Goal: Task Accomplishment & Management: Use online tool/utility

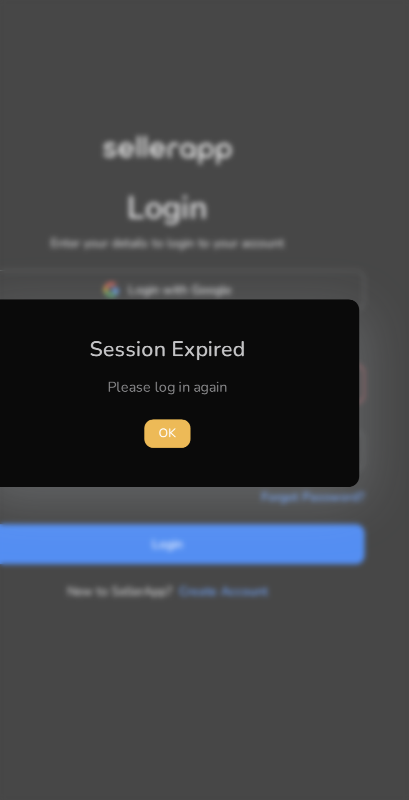
click at [206, 415] on span "OK" at bounding box center [204, 419] width 8 height 9
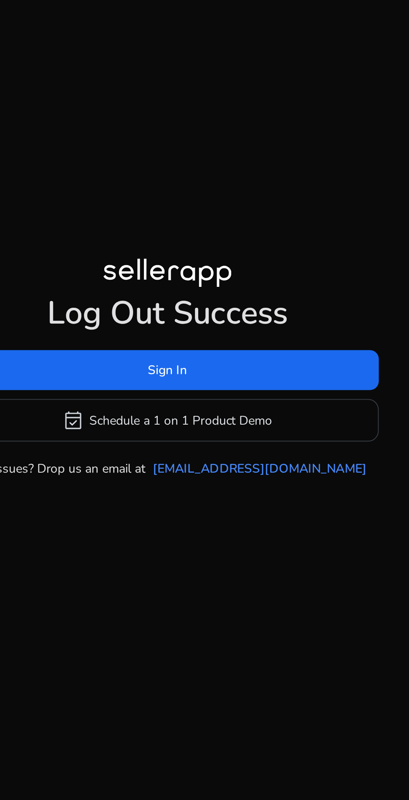
click at [270, 400] on span at bounding box center [205, 389] width 198 height 20
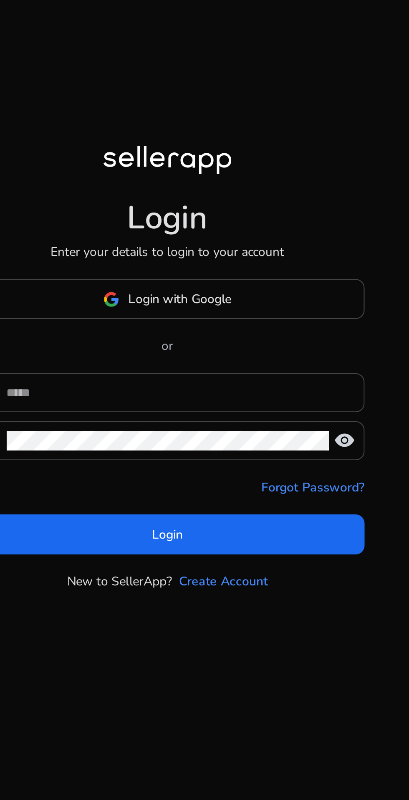
click at [239, 405] on input at bounding box center [210, 399] width 162 height 9
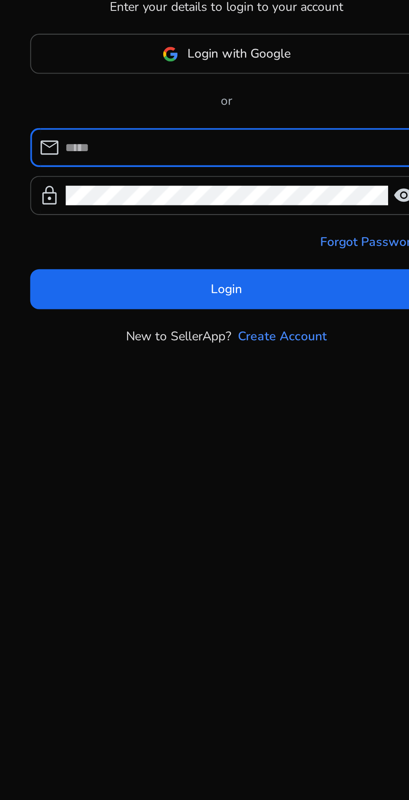
type input "**********"
click at [235, 477] on span at bounding box center [204, 467] width 185 height 20
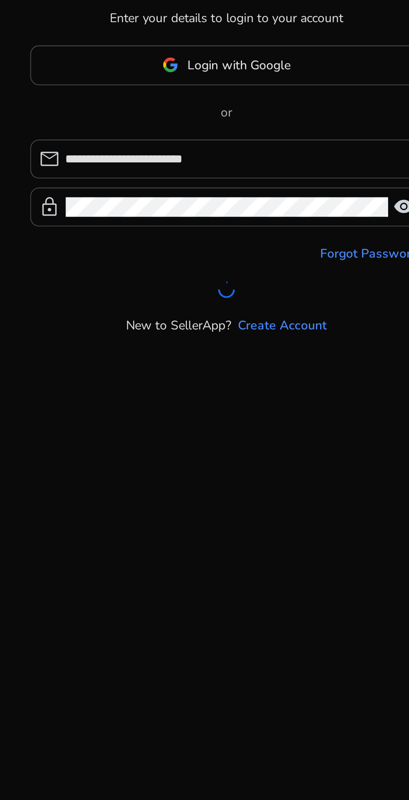
scroll to position [5, 0]
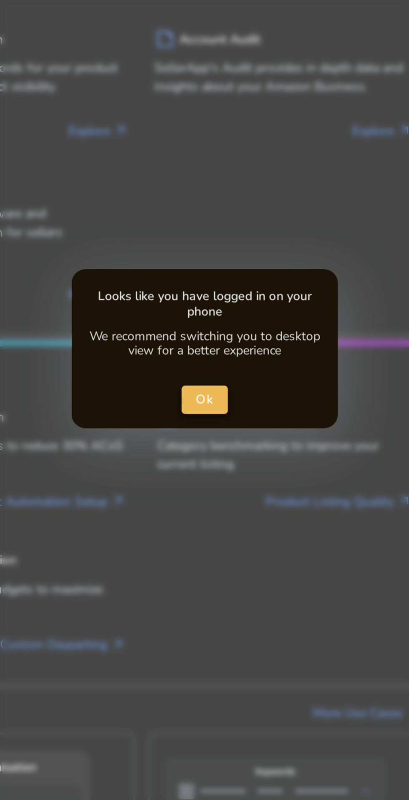
click at [205, 393] on span "close dialog" at bounding box center [205, 399] width 22 height 20
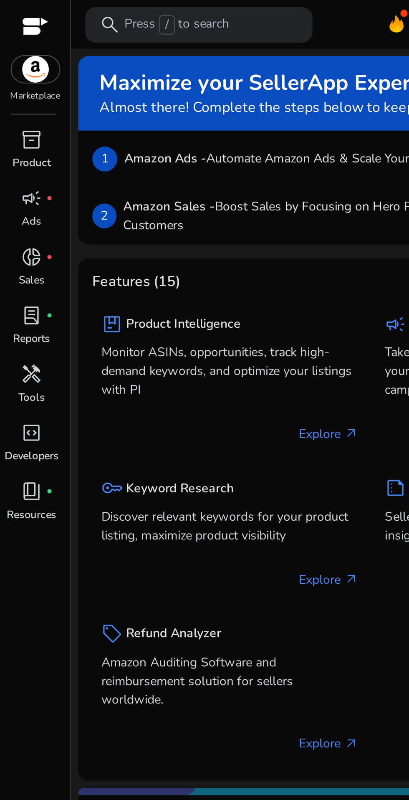
click at [18, 185] on p "Tools" at bounding box center [15, 187] width 13 height 8
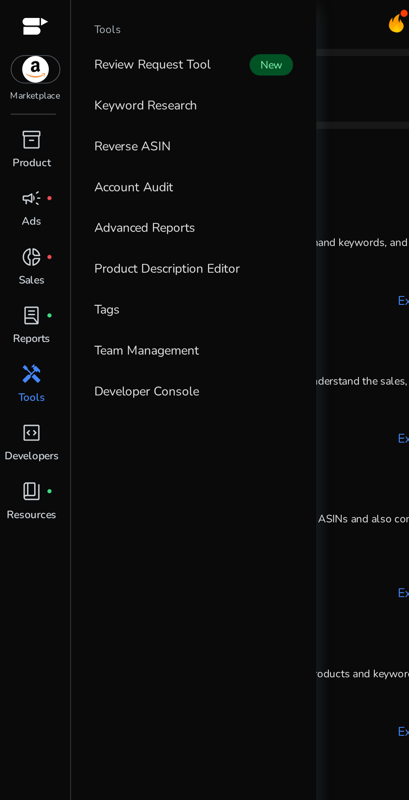
click at [68, 53] on p "Keyword Research" at bounding box center [68, 49] width 48 height 9
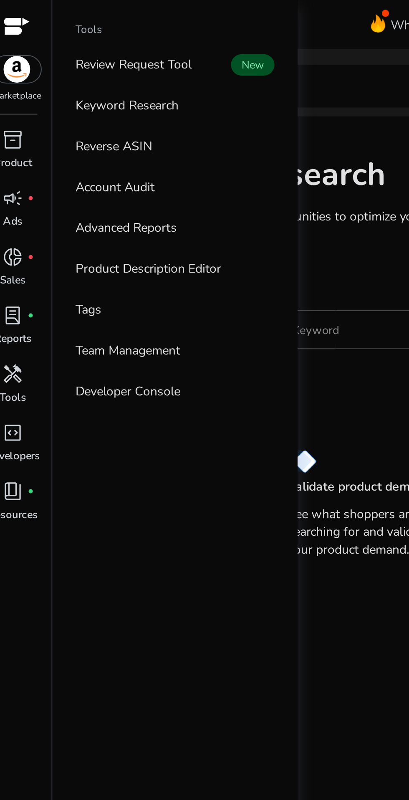
click at [68, 70] on p "Reverse ASIN" at bounding box center [62, 68] width 36 height 9
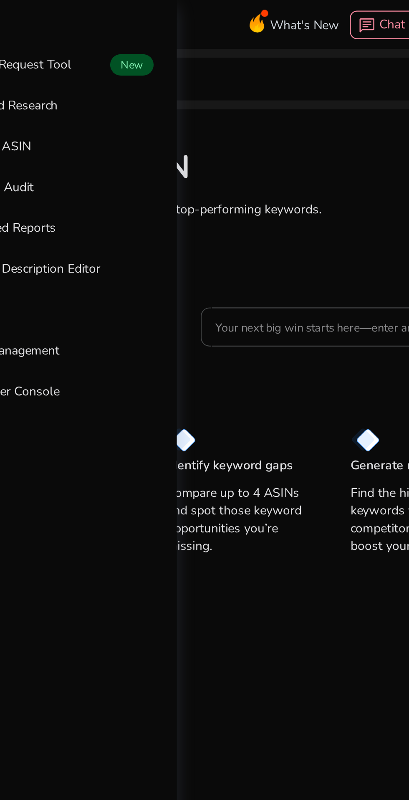
scroll to position [33, 0]
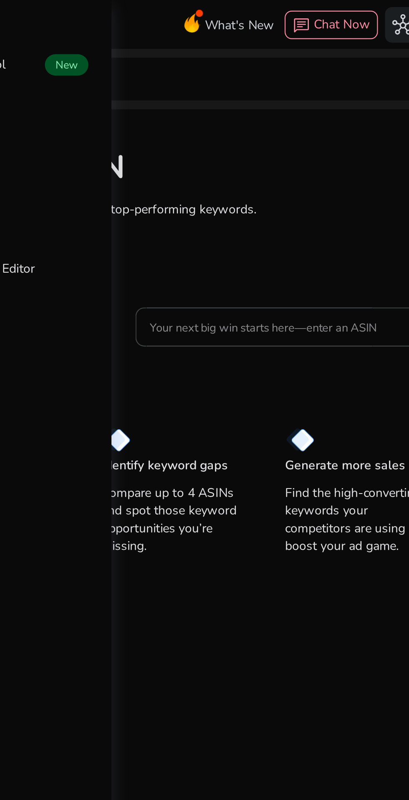
click at [221, 149] on input "Your next big win starts here—enter an ASIN" at bounding box center [232, 153] width 130 height 9
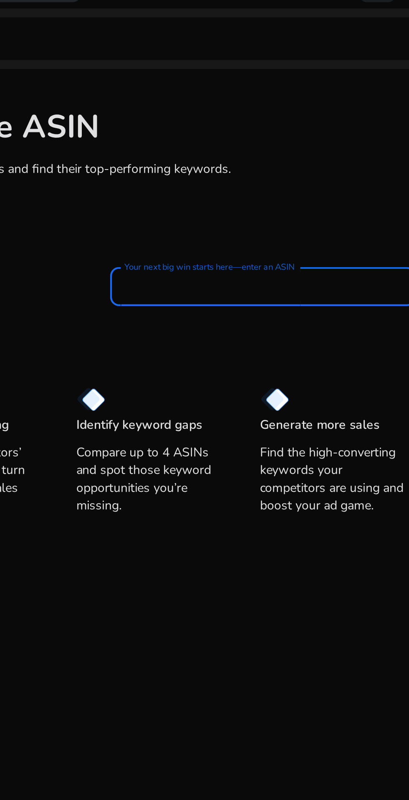
paste input "**********"
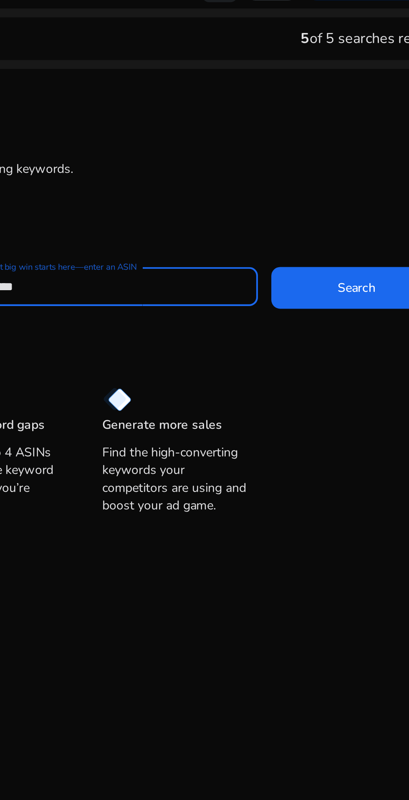
type input "**********"
click at [333, 144] on span at bounding box center [350, 154] width 80 height 20
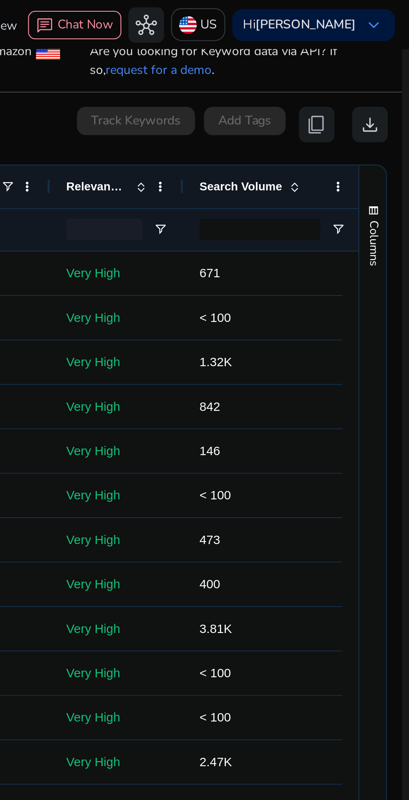
scroll to position [0, 0]
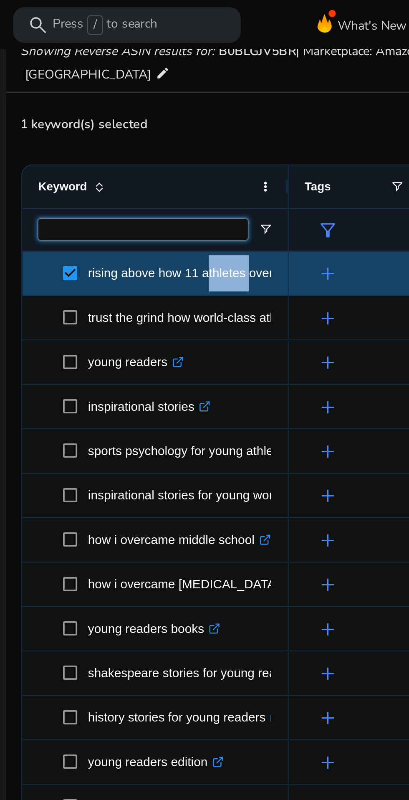
click at [137, 110] on input "Keyword Filter Input" at bounding box center [101, 108] width 99 height 10
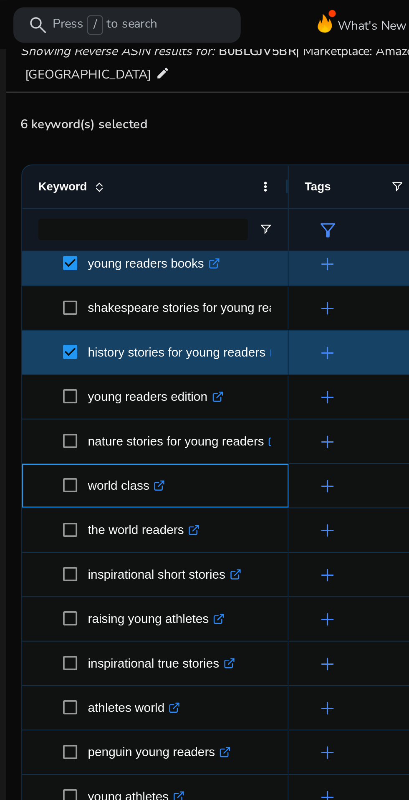
click at [70, 220] on span at bounding box center [69, 228] width 12 height 17
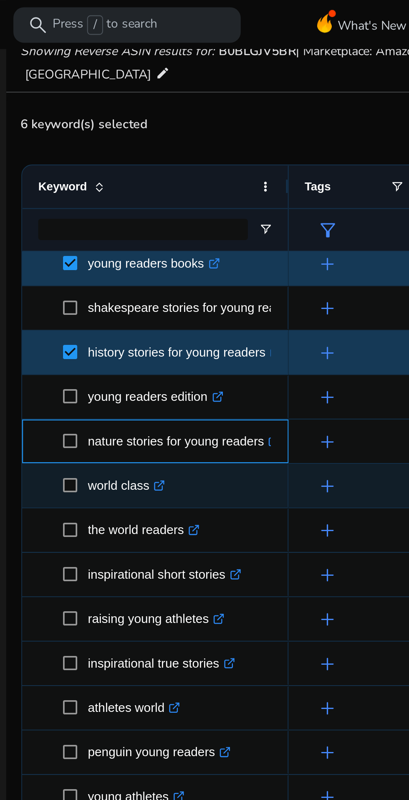
click at [76, 204] on p "nature stories for young readers .st0{fill:#2c8af8}" at bounding box center [120, 207] width 90 height 17
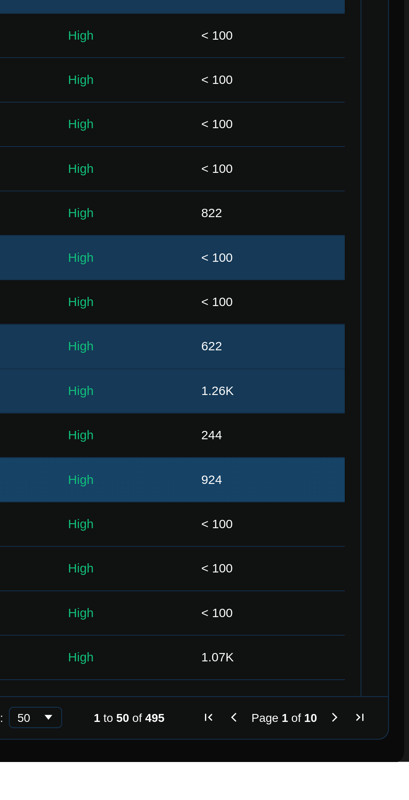
click at [370, 782] on span "Next Page" at bounding box center [373, 779] width 7 height 7
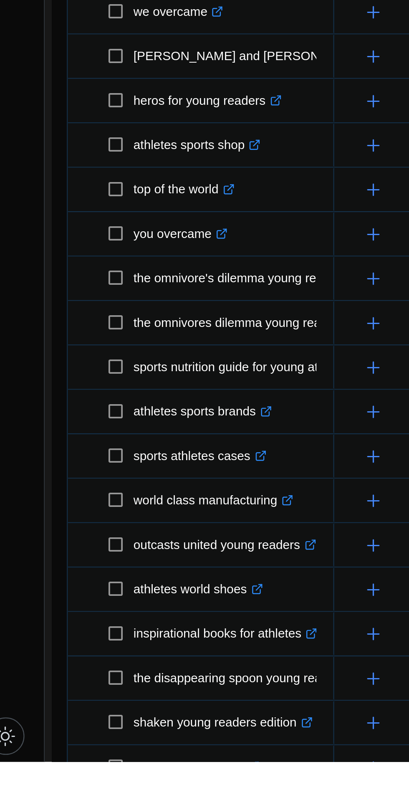
scroll to position [29, 0]
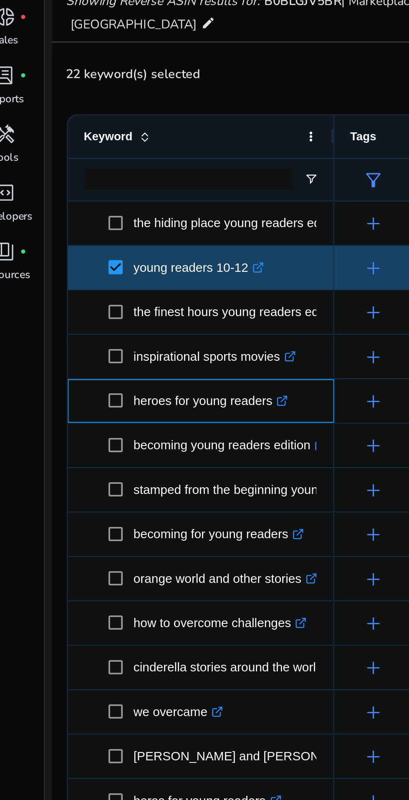
click at [65, 291] on div "heroes for young readers .st0{fill:#2c8af8}" at bounding box center [107, 301] width 110 height 20
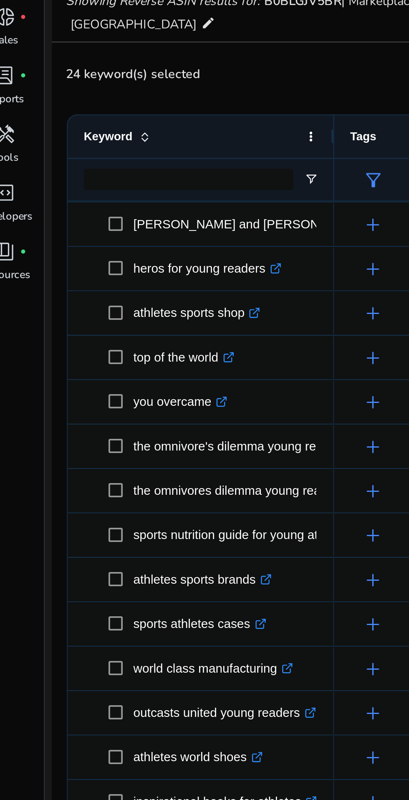
scroll to position [267, 0]
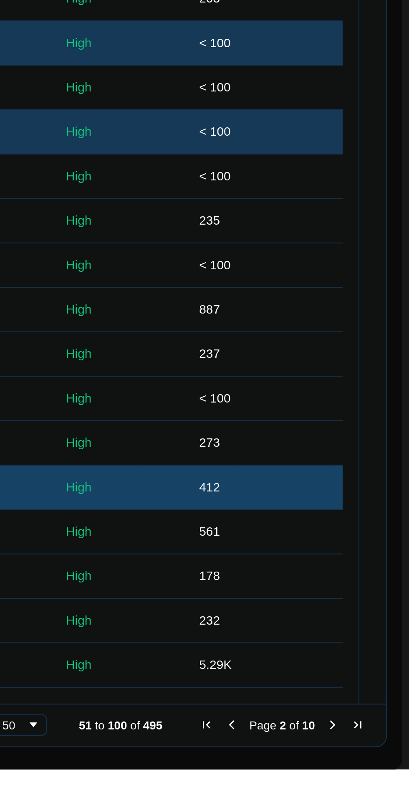
click at [370, 779] on span "Next Page" at bounding box center [373, 779] width 7 height 7
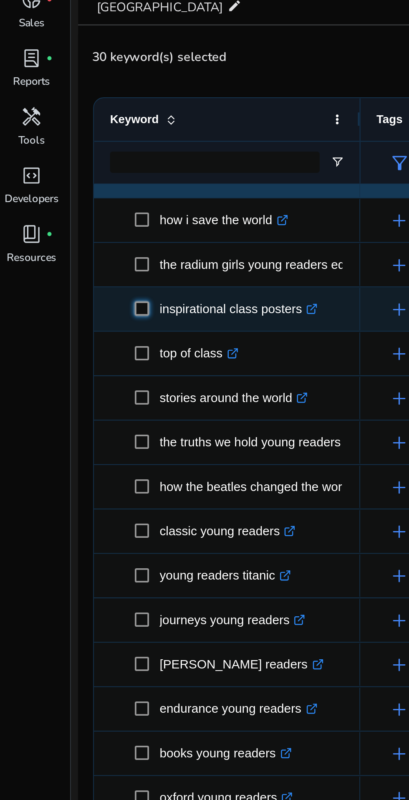
scroll to position [355, 0]
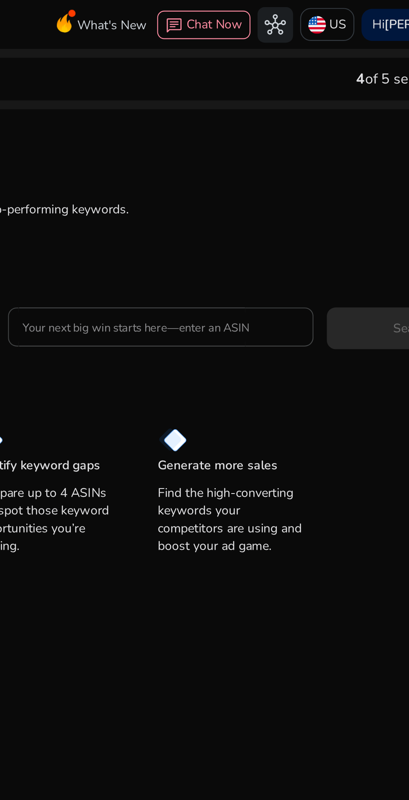
click at [259, 151] on input "Your next big win starts here—enter an ASIN" at bounding box center [232, 153] width 130 height 9
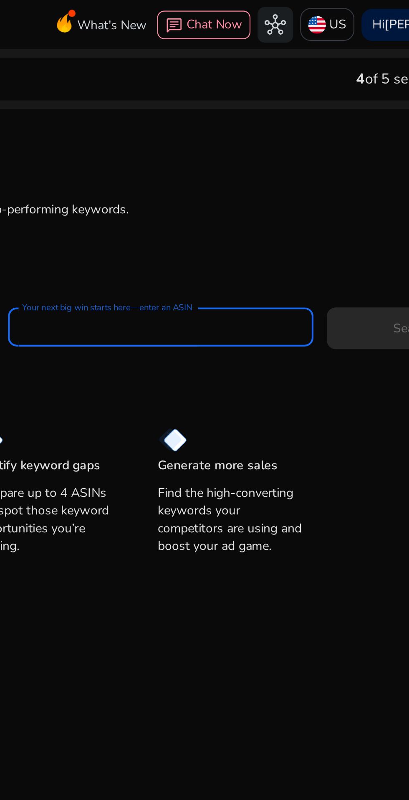
paste input "**********"
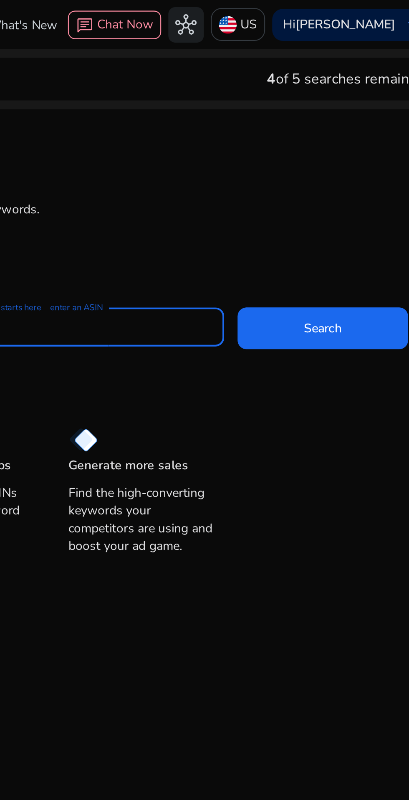
type input "**********"
click at [341, 150] on span "Search" at bounding box center [350, 154] width 18 height 9
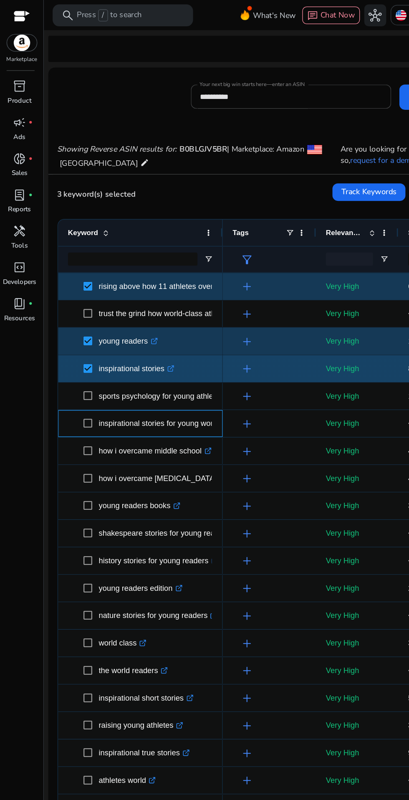
click at [68, 315] on span at bounding box center [69, 322] width 12 height 17
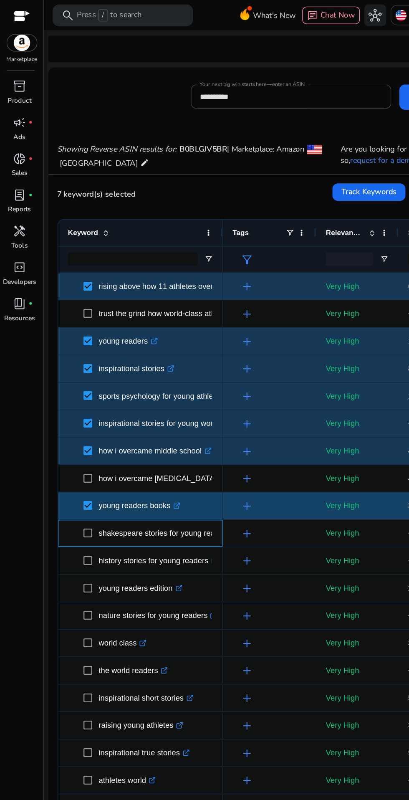
click at [76, 413] on p "shakespeare stories for young readers .st0{fill:#2c8af8}" at bounding box center [128, 405] width 107 height 17
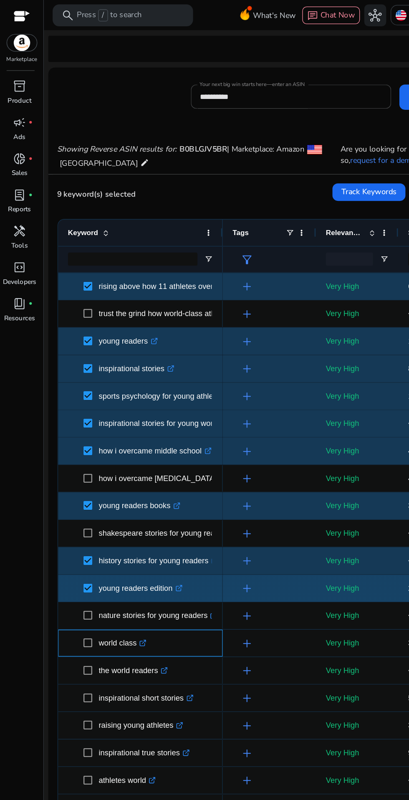
click at [73, 482] on span at bounding box center [69, 489] width 12 height 17
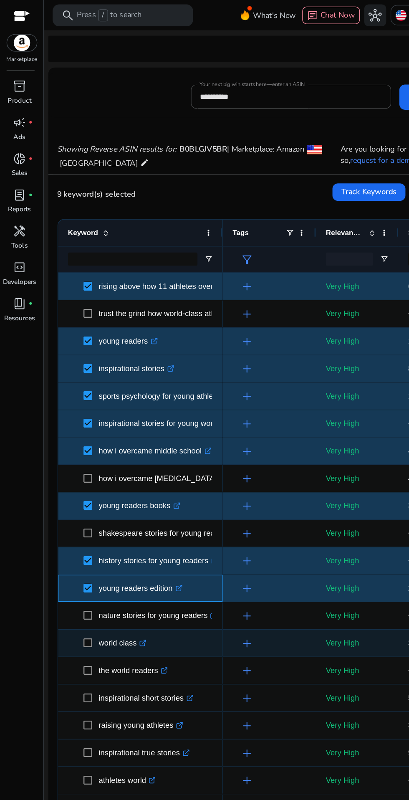
click at [70, 454] on span at bounding box center [69, 447] width 12 height 17
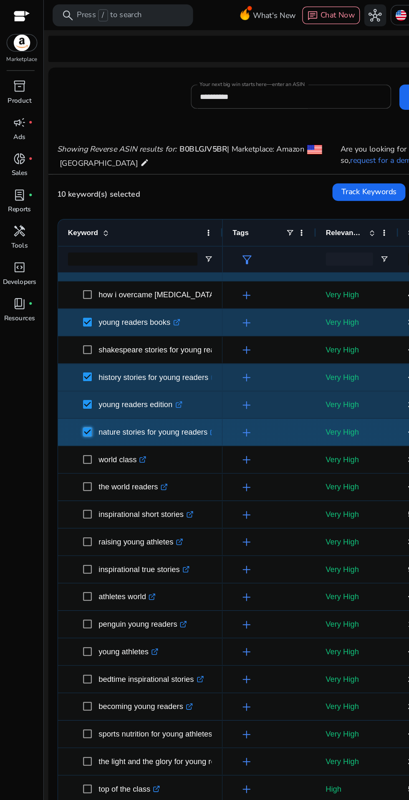
scroll to position [142, 0]
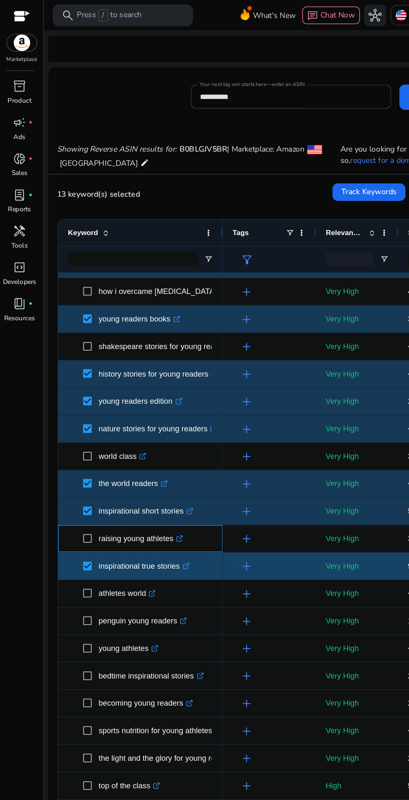
click at [109, 407] on p "raising young athletes .st0{fill:#2c8af8}" at bounding box center [107, 409] width 64 height 17
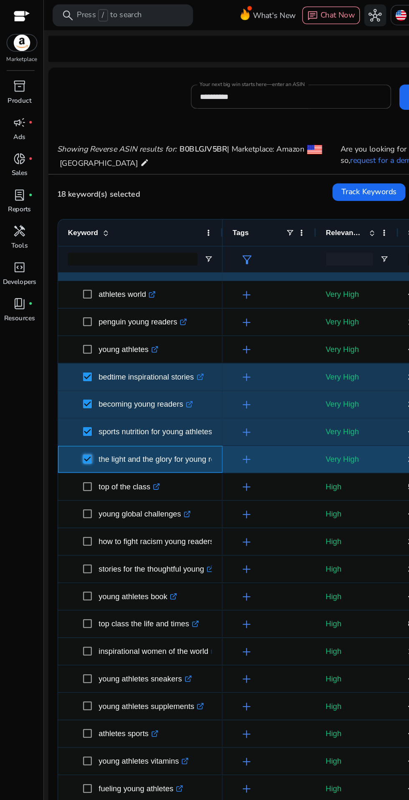
scroll to position [384, 0]
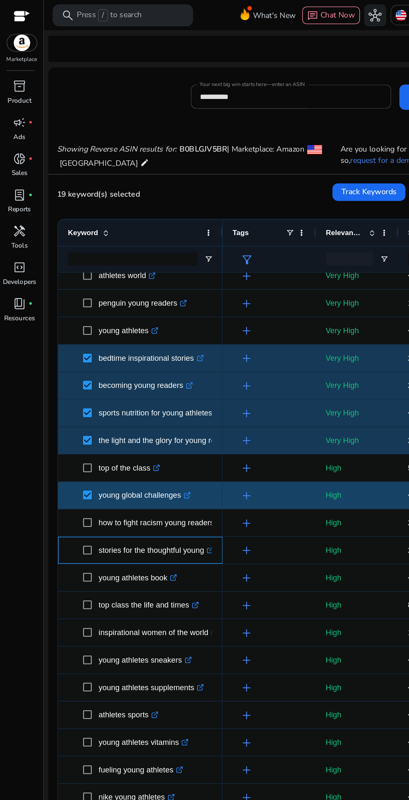
click at [106, 419] on p "stories for the thoughtful young .st0{fill:#2c8af8}" at bounding box center [119, 418] width 88 height 17
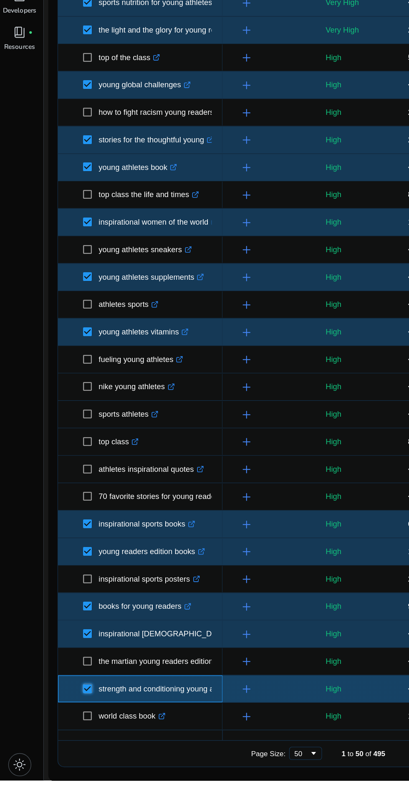
scroll to position [0, 0]
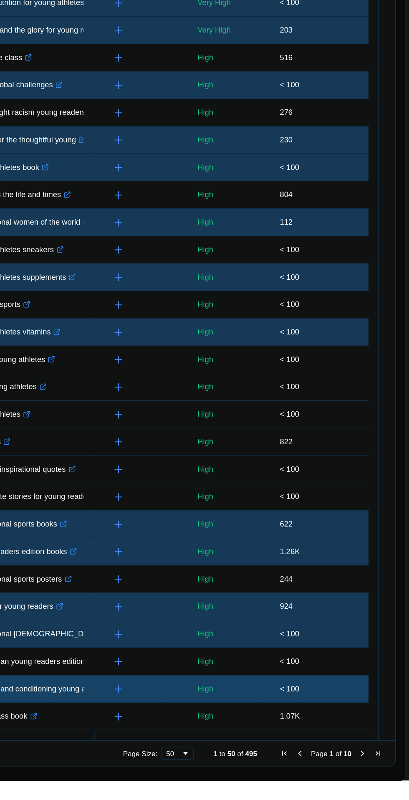
click at [373, 777] on span "Next Page" at bounding box center [373, 779] width 7 height 7
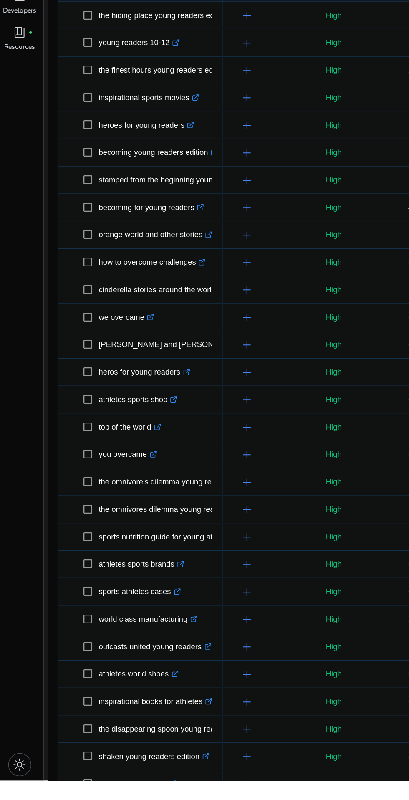
scroll to position [1, 0]
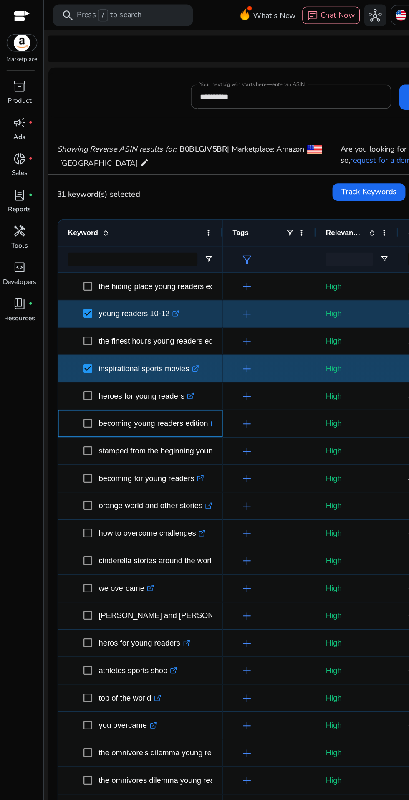
click at [76, 314] on p "becoming young readers edition .st0{fill:#2c8af8}" at bounding box center [120, 322] width 91 height 17
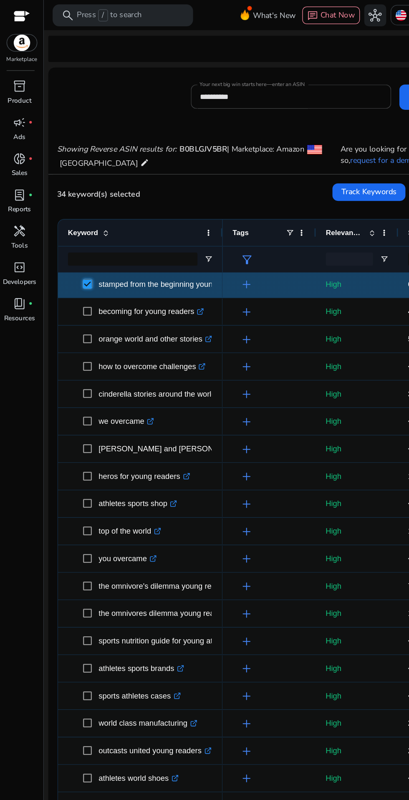
scroll to position [0, 0]
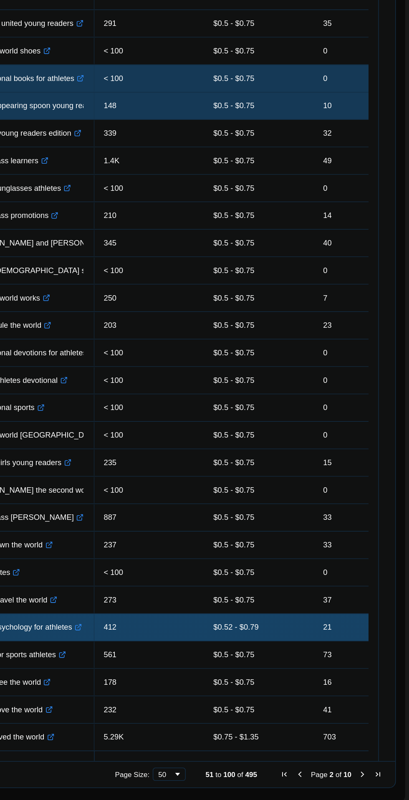
click at [373, 776] on span "Next Page" at bounding box center [373, 779] width 7 height 7
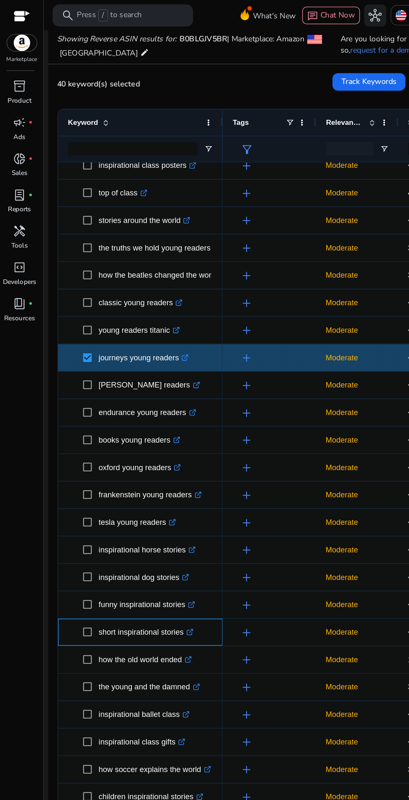
click at [80, 483] on p "short inspirational stories .st0{fill:#2c8af8}" at bounding box center [111, 480] width 72 height 17
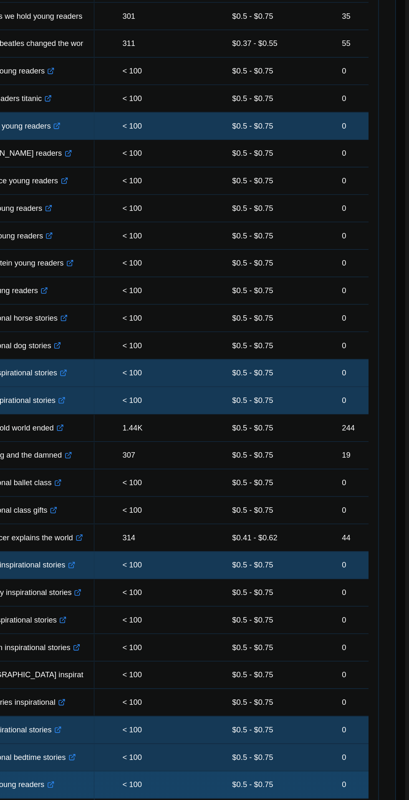
click at [370, 781] on span "Next Page" at bounding box center [373, 779] width 7 height 7
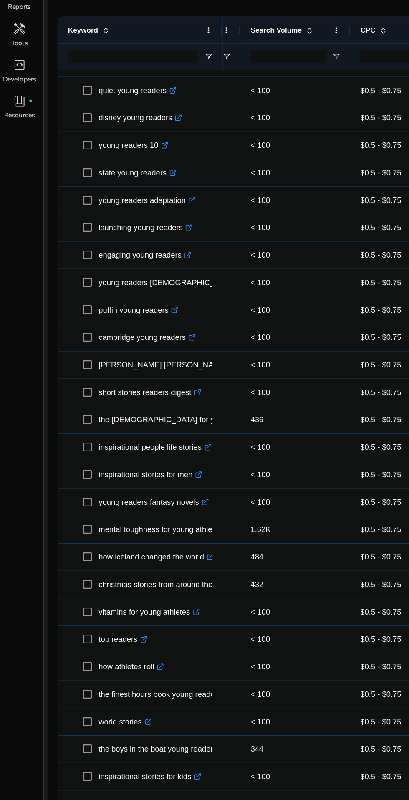
scroll to position [37, 0]
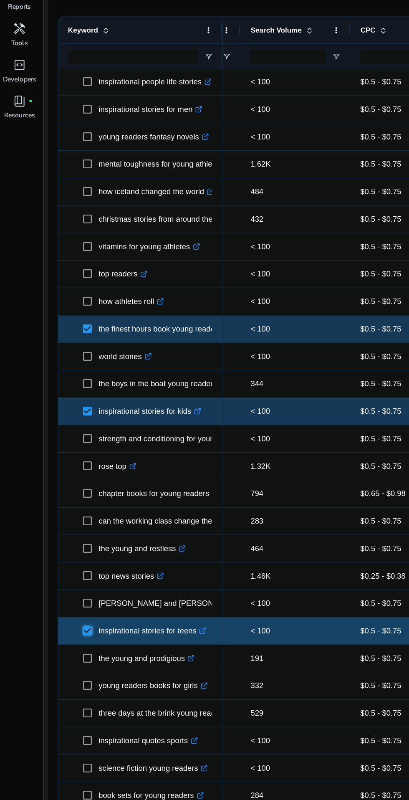
scroll to position [356, 0]
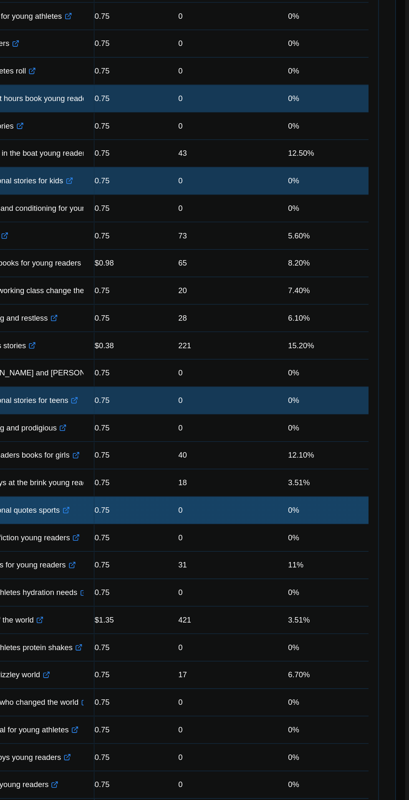
click at [382, 779] on span "Last Page" at bounding box center [385, 779] width 7 height 7
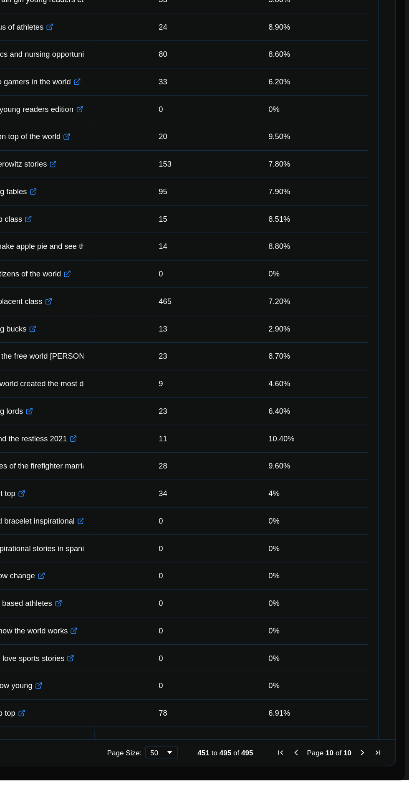
click at [370, 779] on span "Next Page" at bounding box center [373, 779] width 7 height 7
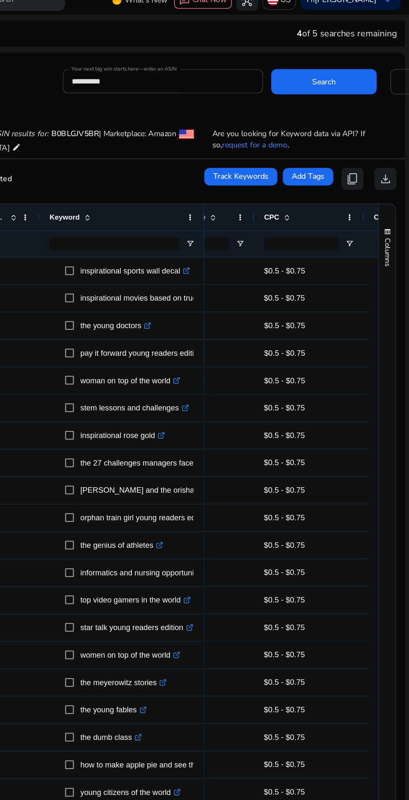
click at [361, 143] on span "content_copy" at bounding box center [366, 148] width 10 height 10
click at [386, 143] on span "download" at bounding box center [391, 148] width 10 height 10
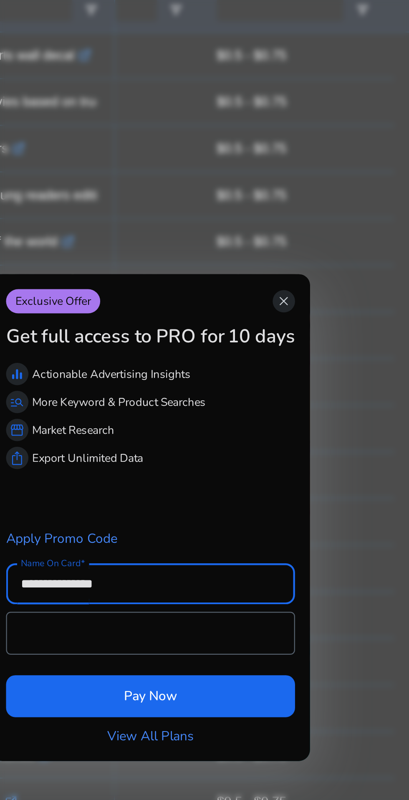
click at [331, 300] on span "close" at bounding box center [328, 303] width 7 height 7
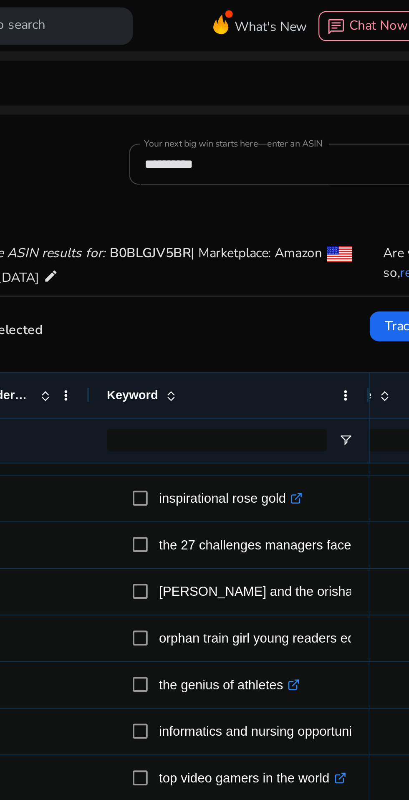
scroll to position [120, 0]
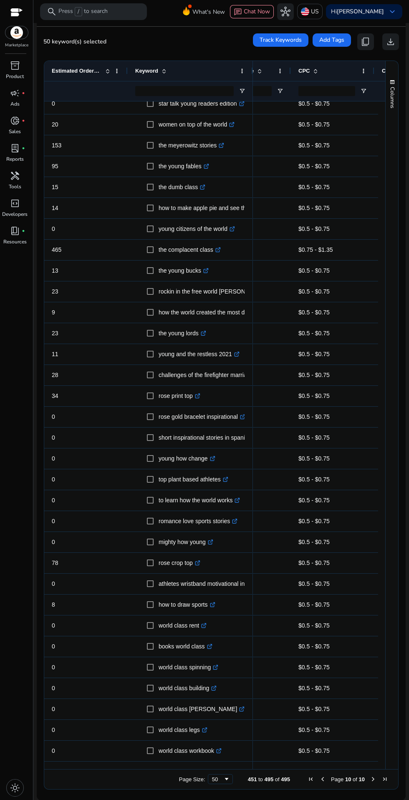
click at [319, 779] on span "Previous Page" at bounding box center [322, 779] width 7 height 7
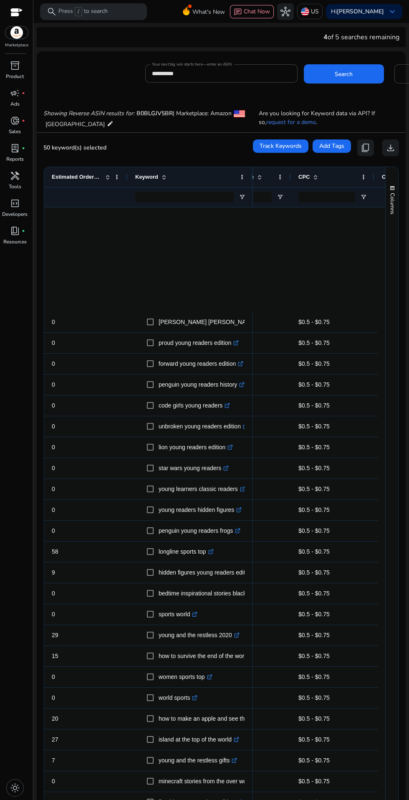
scroll to position [384, 0]
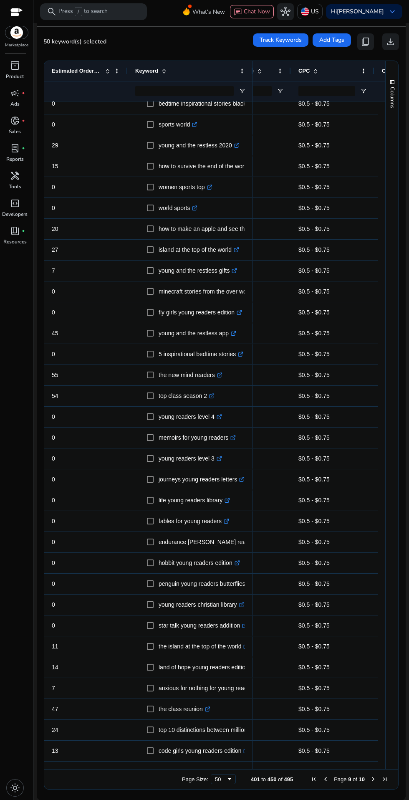
click at [324, 779] on span "Previous Page" at bounding box center [325, 779] width 7 height 7
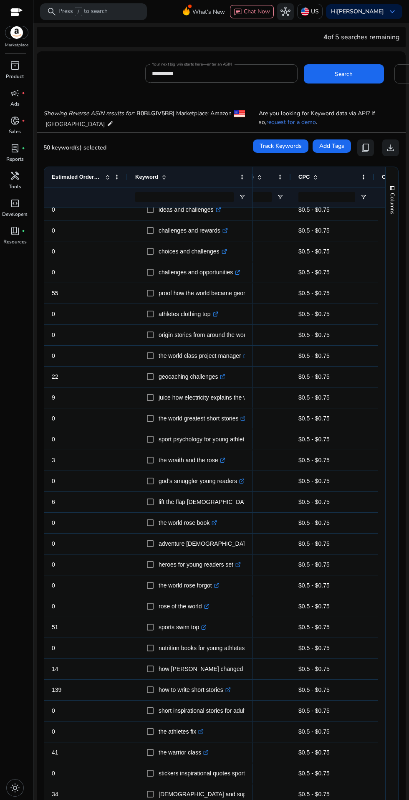
scroll to position [106, 0]
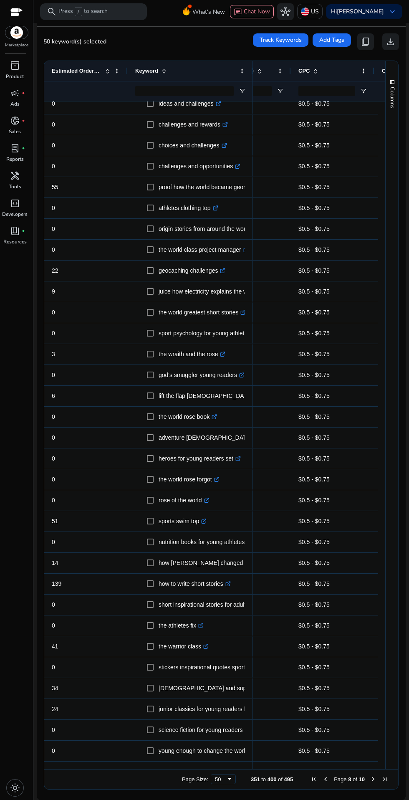
click at [322, 781] on span "Previous Page" at bounding box center [325, 779] width 7 height 7
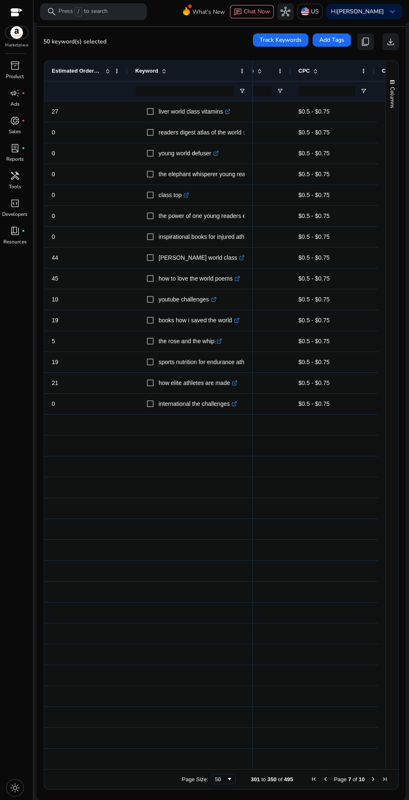
scroll to position [0, 0]
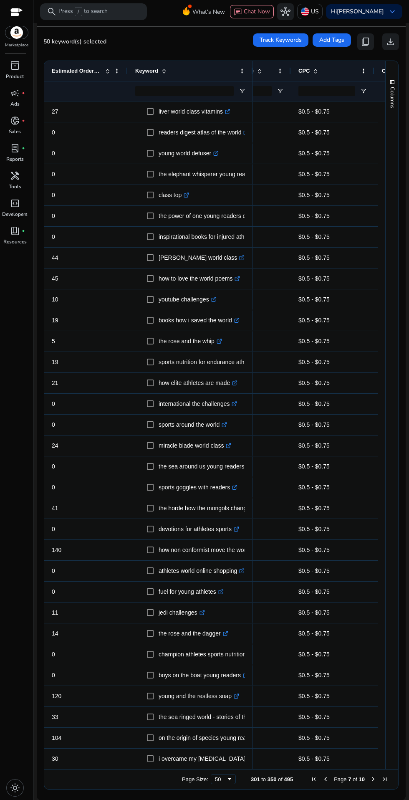
click at [322, 779] on span "Previous Page" at bounding box center [325, 779] width 7 height 7
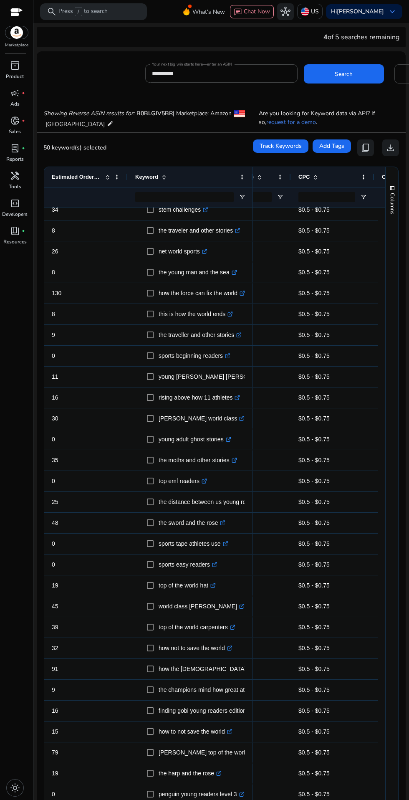
scroll to position [106, 0]
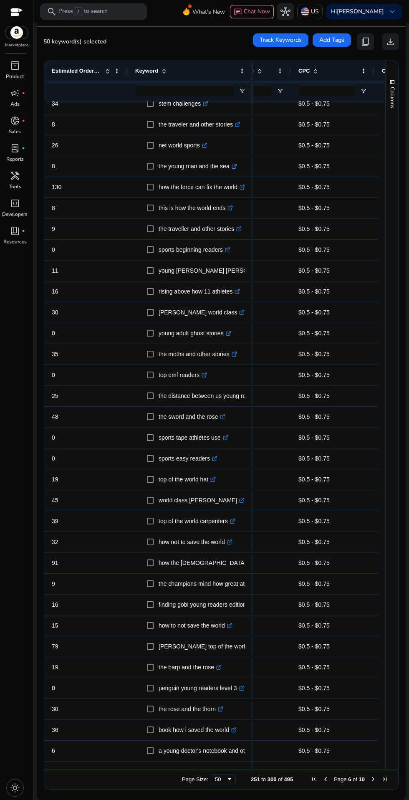
click at [322, 779] on span "Previous Page" at bounding box center [325, 779] width 7 height 7
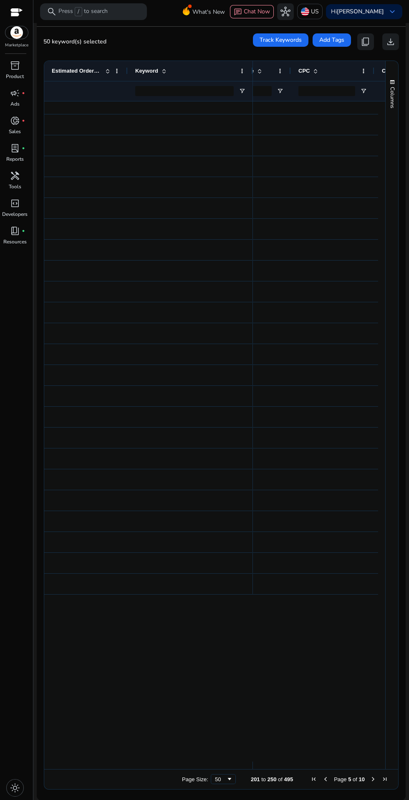
scroll to position [0, 0]
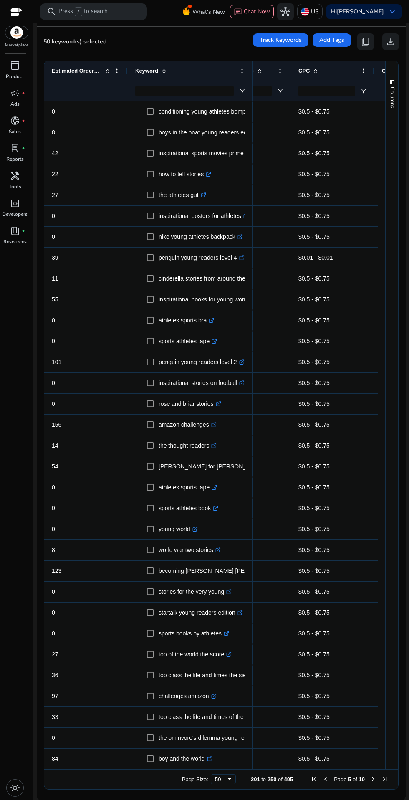
click at [323, 777] on span "Previous Page" at bounding box center [325, 779] width 7 height 7
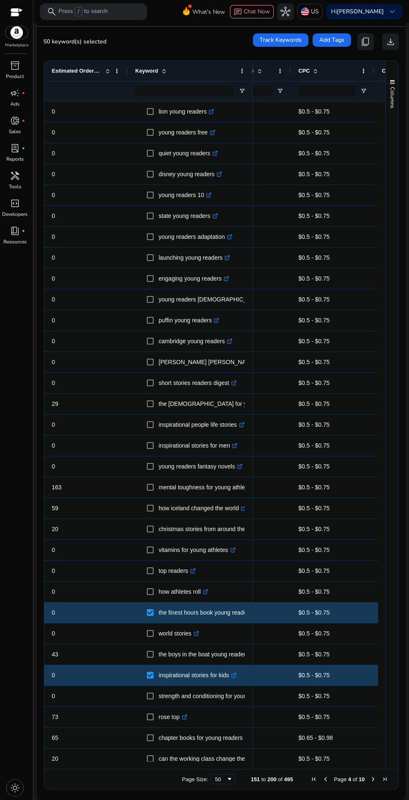
click at [322, 776] on span "Previous Page" at bounding box center [325, 779] width 7 height 7
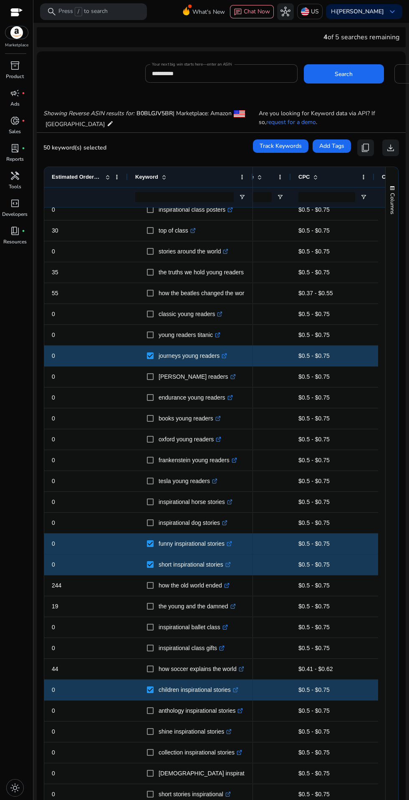
scroll to position [106, 0]
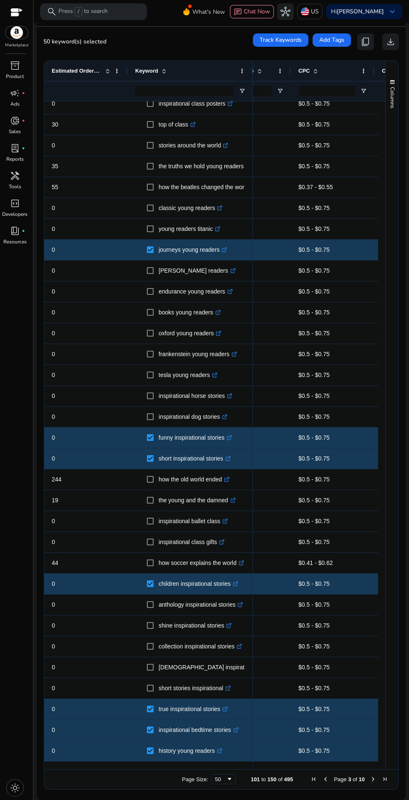
click at [323, 779] on span "Previous Page" at bounding box center [325, 779] width 7 height 7
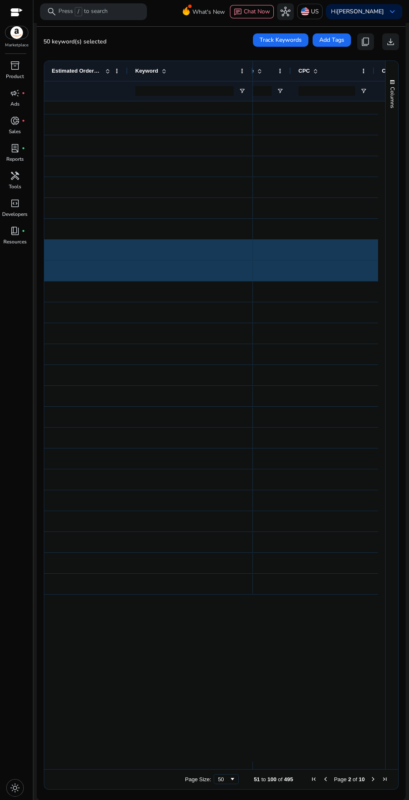
scroll to position [0, 0]
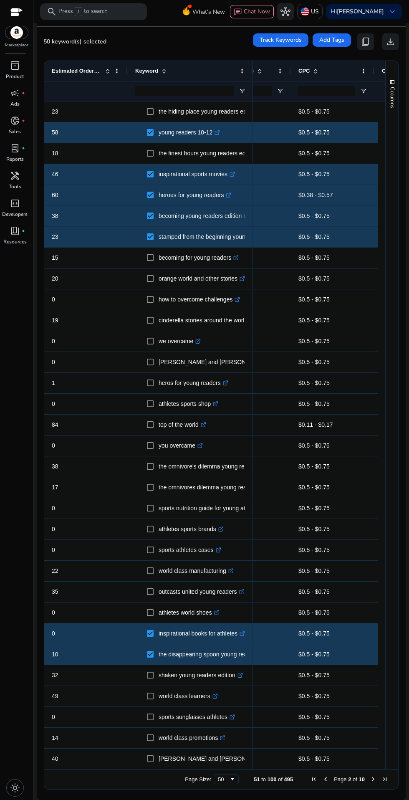
click at [337, 779] on span "Page" at bounding box center [340, 779] width 13 height 6
click at [323, 779] on span "Previous Page" at bounding box center [325, 779] width 7 height 7
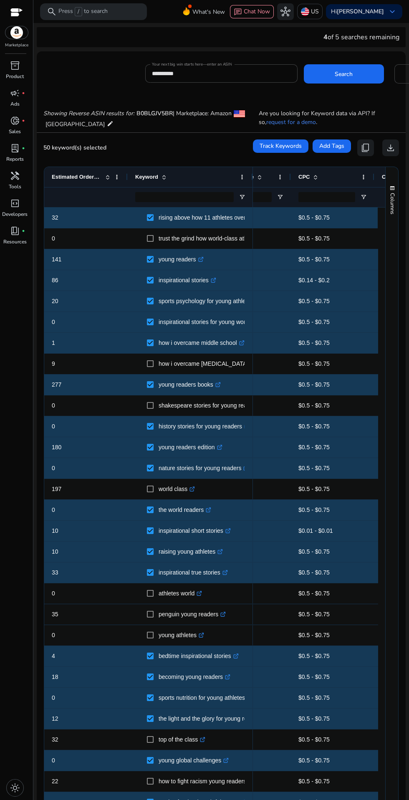
click at [364, 151] on span "content_copy" at bounding box center [366, 148] width 10 height 10
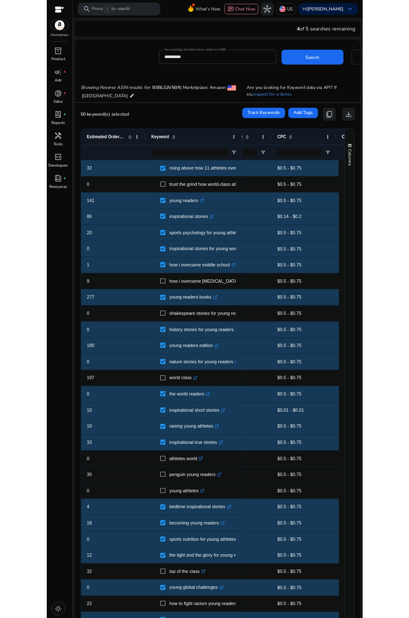
scroll to position [8, 0]
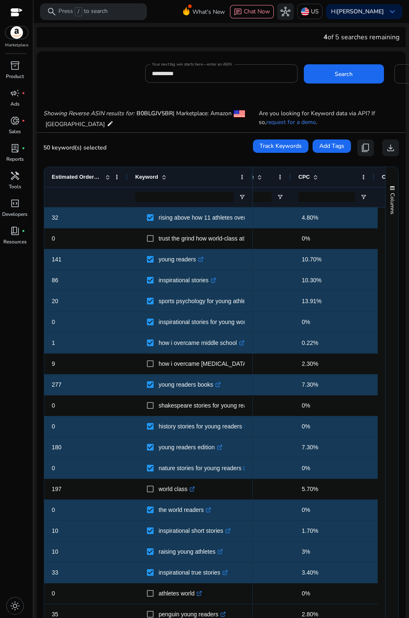
scroll to position [0, 263]
